Goal: Task Accomplishment & Management: Manage account settings

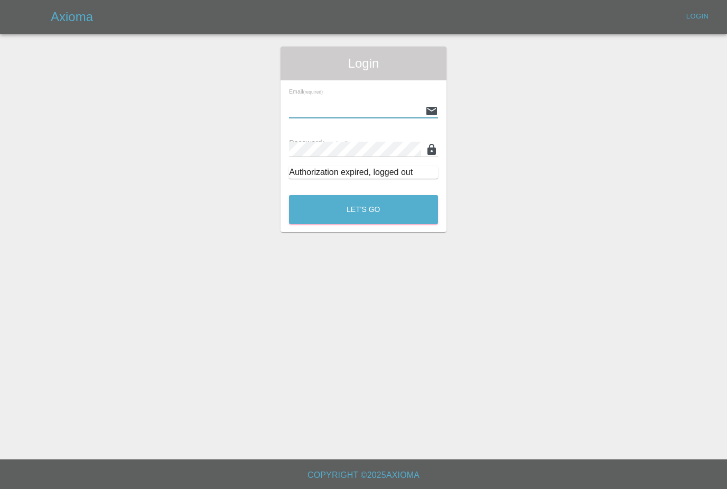
type input "[PERSON_NAME][EMAIL_ADDRESS][PERSON_NAME][DOMAIN_NAME]"
click at [364, 209] on button "Let's Go" at bounding box center [363, 209] width 149 height 29
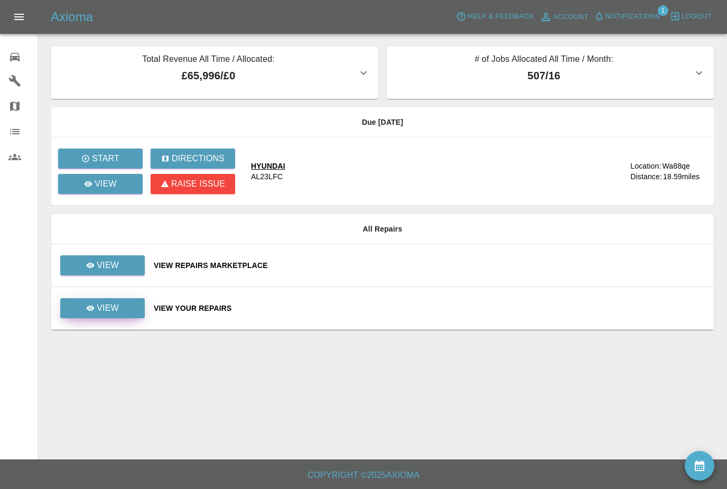
click at [134, 310] on link "View" at bounding box center [102, 308] width 85 height 20
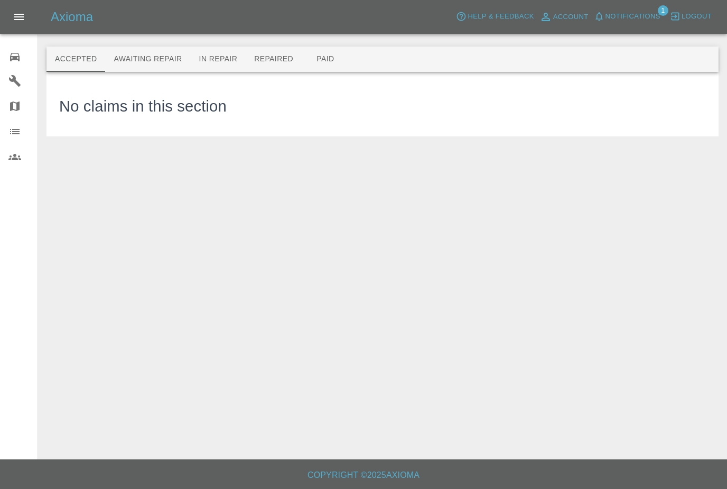
click at [153, 63] on button "Awaiting Repair" at bounding box center [147, 59] width 85 height 25
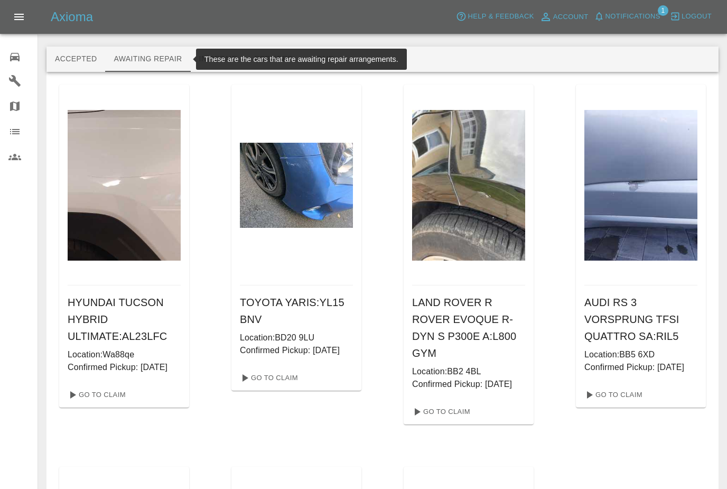
click at [130, 401] on div "Go To Claim" at bounding box center [124, 394] width 130 height 25
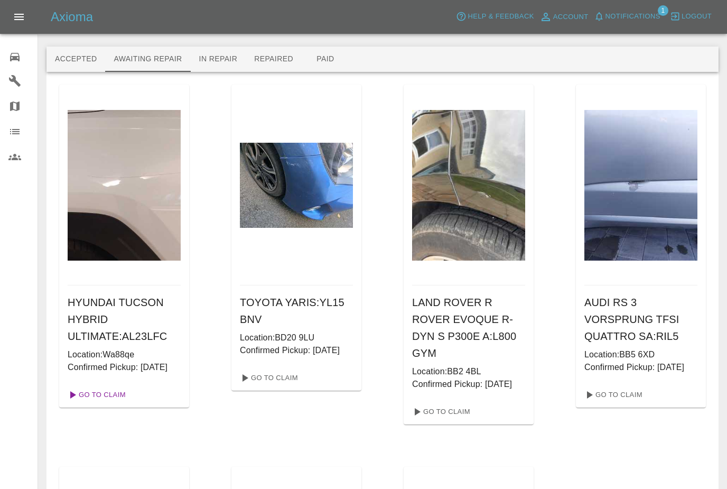
click at [110, 403] on link "Go To Claim" at bounding box center [95, 394] width 65 height 17
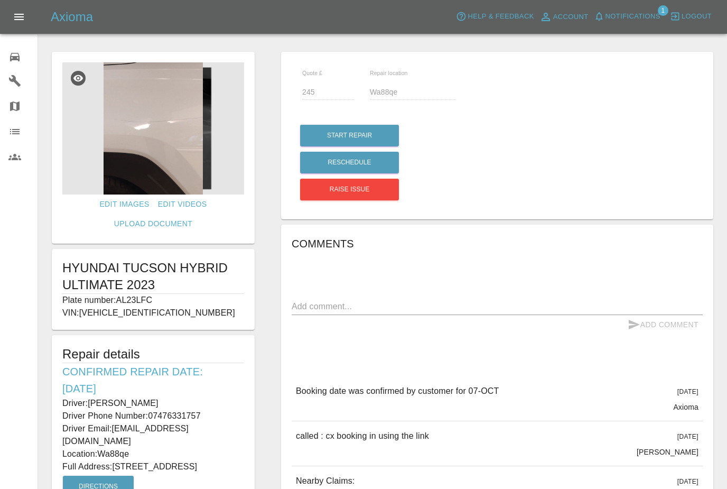
click at [165, 153] on img at bounding box center [153, 128] width 182 height 132
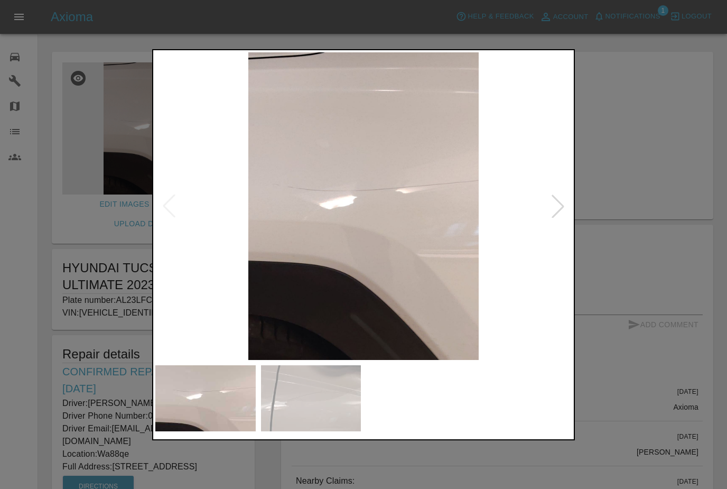
click at [561, 202] on div at bounding box center [558, 206] width 23 height 23
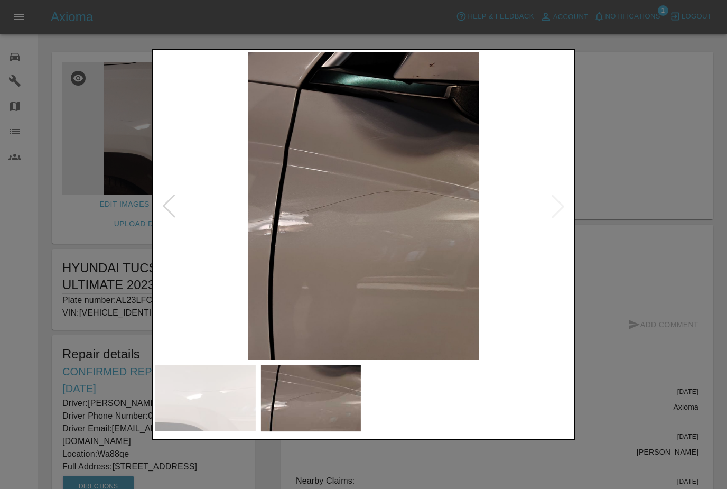
click at [176, 198] on div at bounding box center [169, 206] width 23 height 23
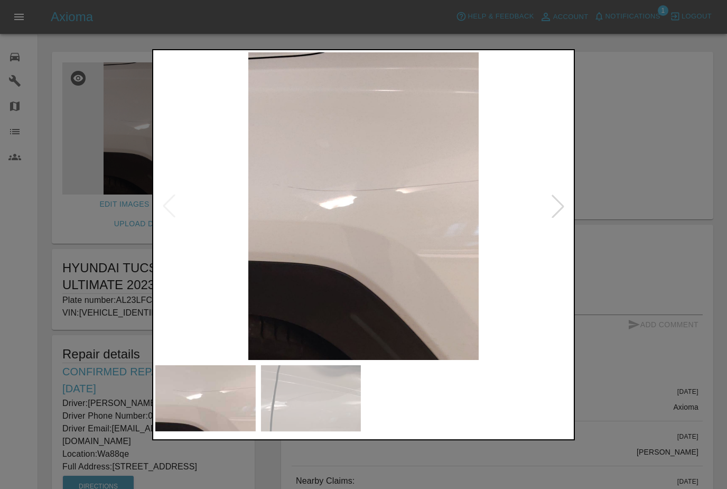
click at [99, 245] on div at bounding box center [363, 244] width 727 height 489
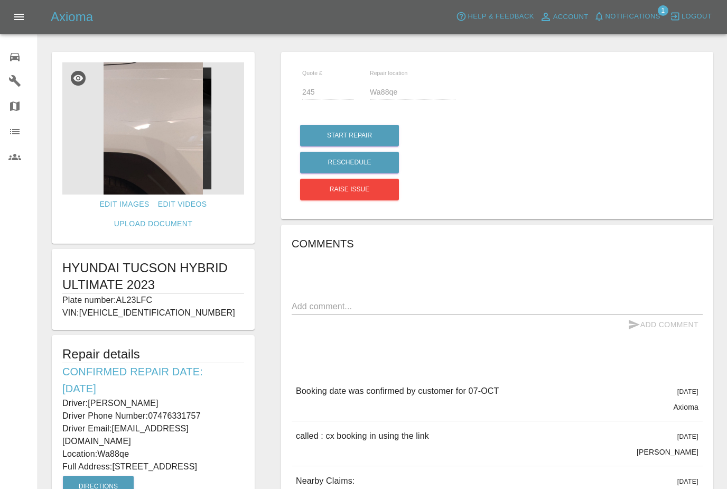
click at [17, 59] on icon at bounding box center [15, 57] width 10 height 8
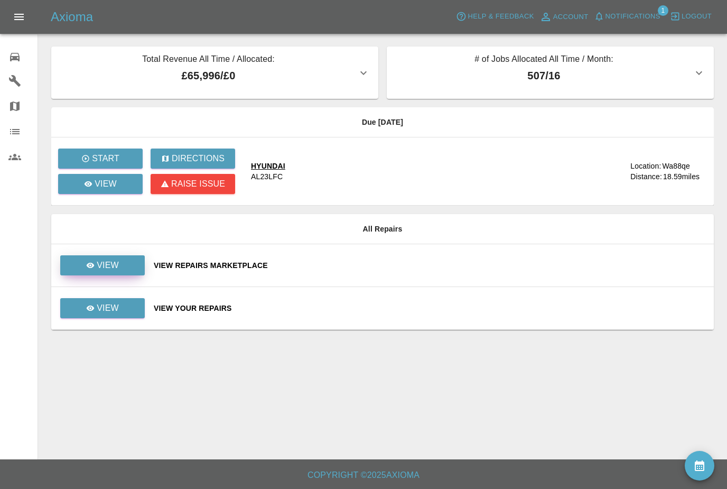
click at [143, 264] on link "View" at bounding box center [102, 265] width 85 height 20
